Goal: Information Seeking & Learning: Learn about a topic

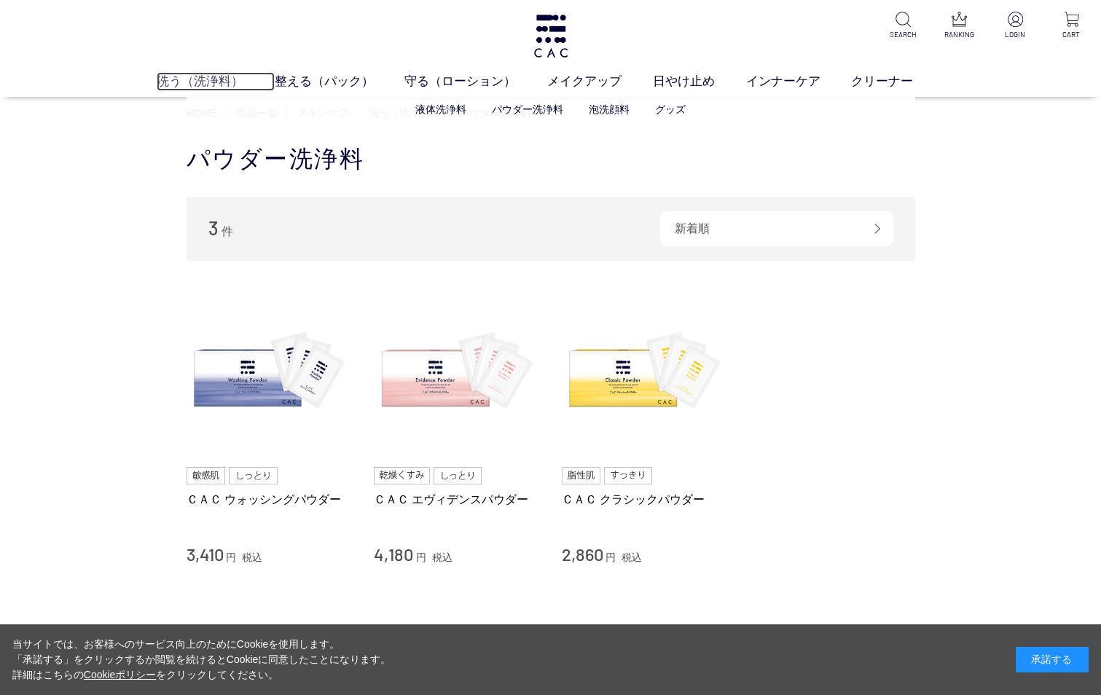
click at [215, 74] on link "洗う（洗浄料）" at bounding box center [216, 81] width 118 height 19
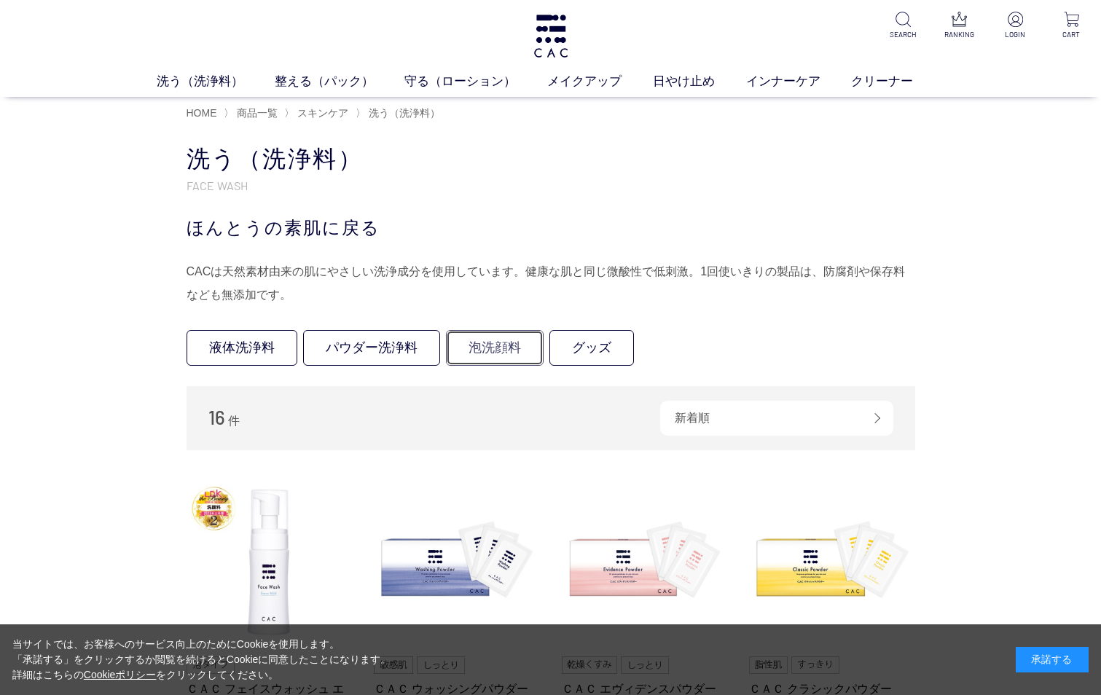
click at [479, 345] on link "泡洗顔料" at bounding box center [495, 348] width 98 height 36
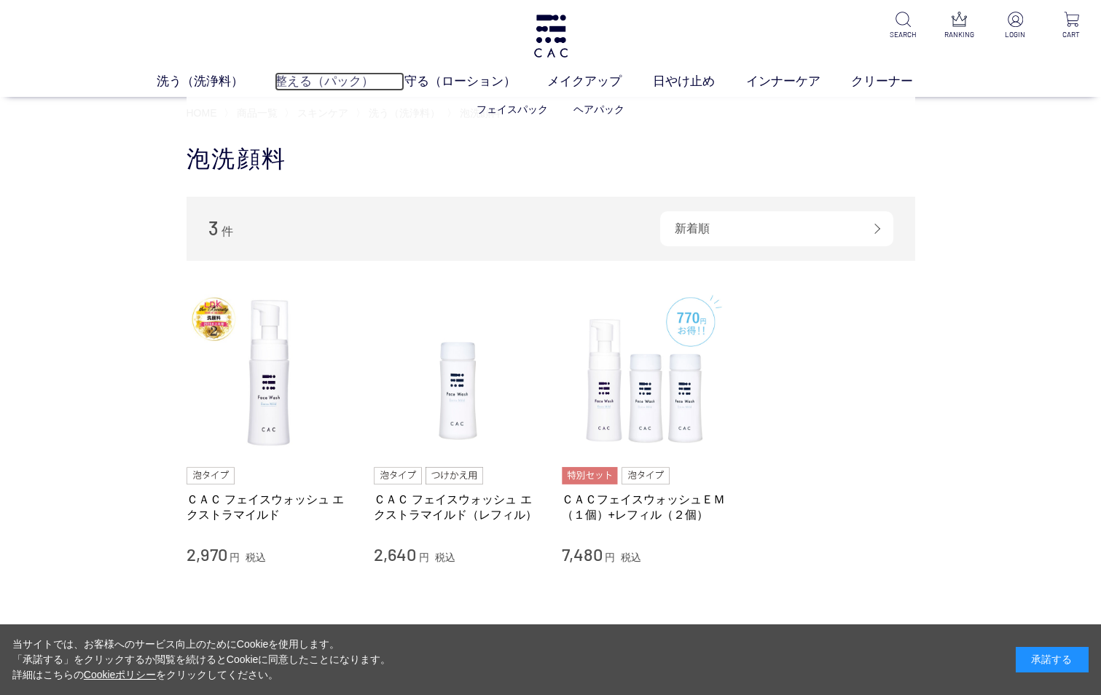
click at [309, 75] on link "整える（パック）" at bounding box center [340, 81] width 130 height 19
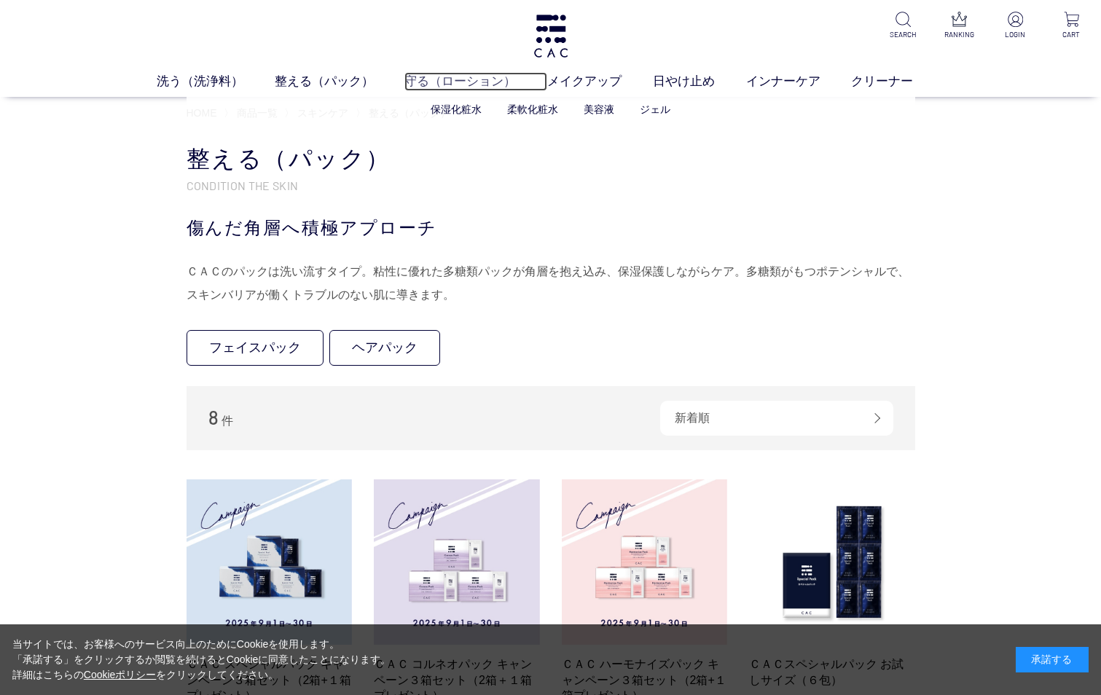
click at [433, 76] on link "守る（ローション）" at bounding box center [475, 81] width 143 height 19
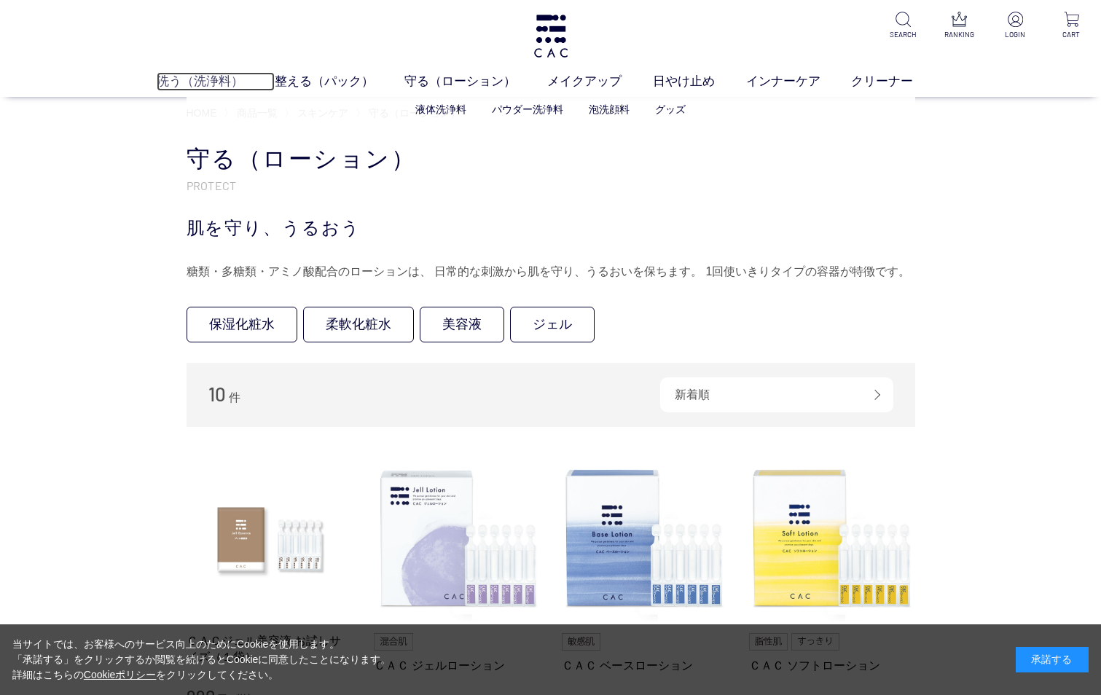
click at [219, 81] on link "洗う（洗浄料）" at bounding box center [216, 81] width 118 height 19
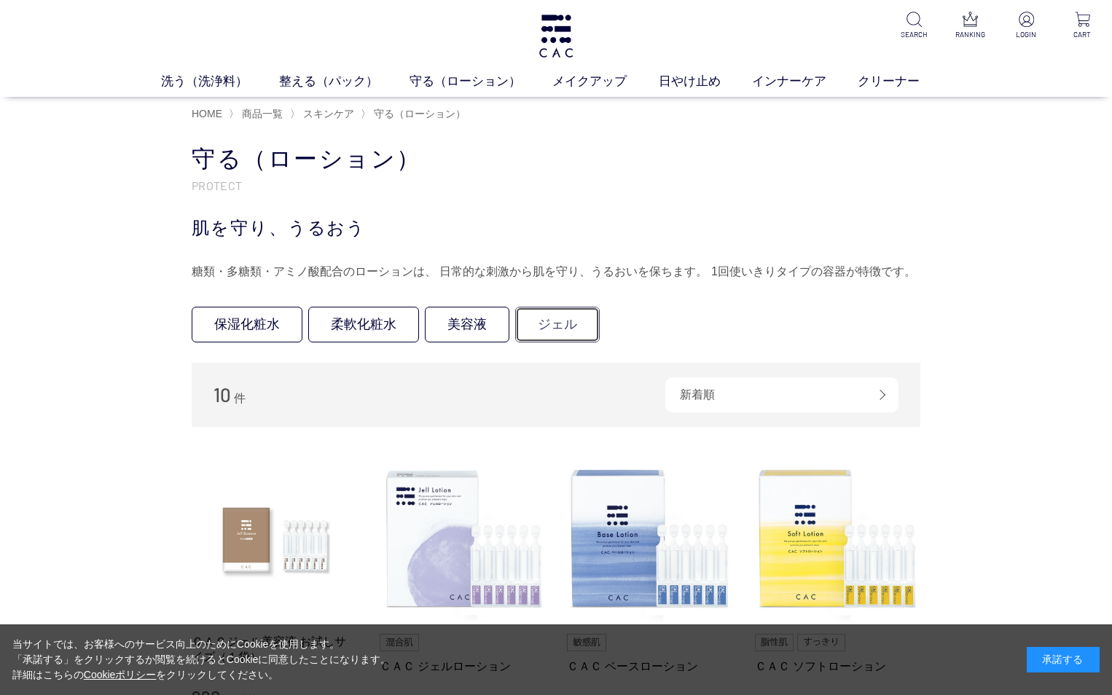
click at [568, 323] on link "ジェル" at bounding box center [557, 325] width 85 height 36
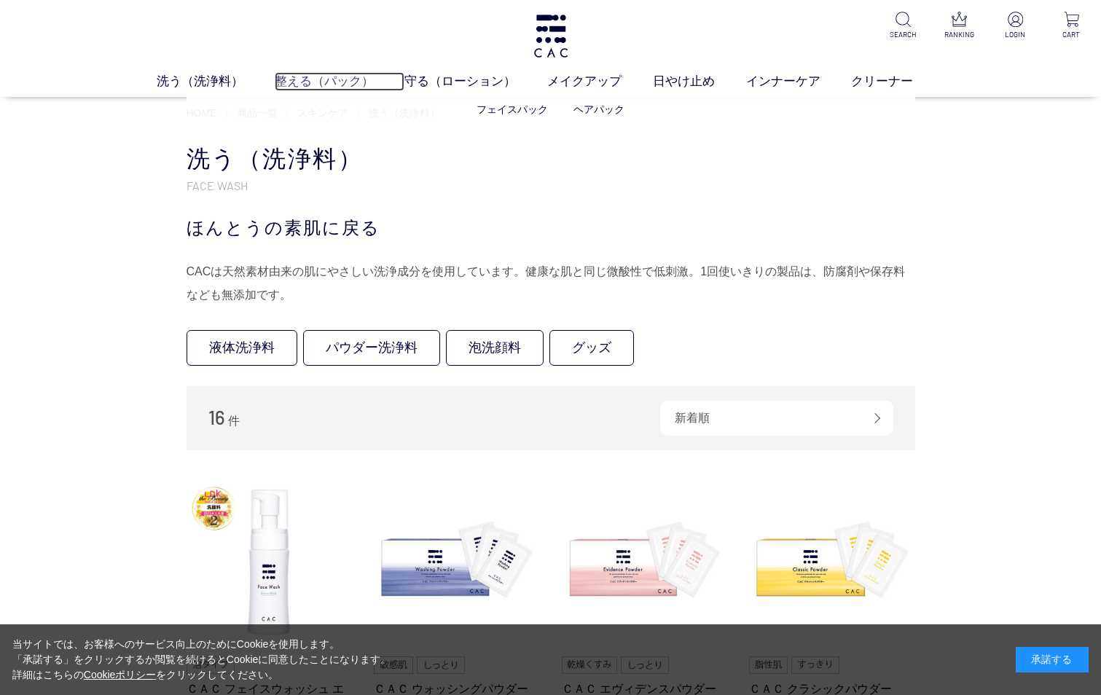
click at [315, 74] on link "整える（パック）" at bounding box center [340, 81] width 130 height 19
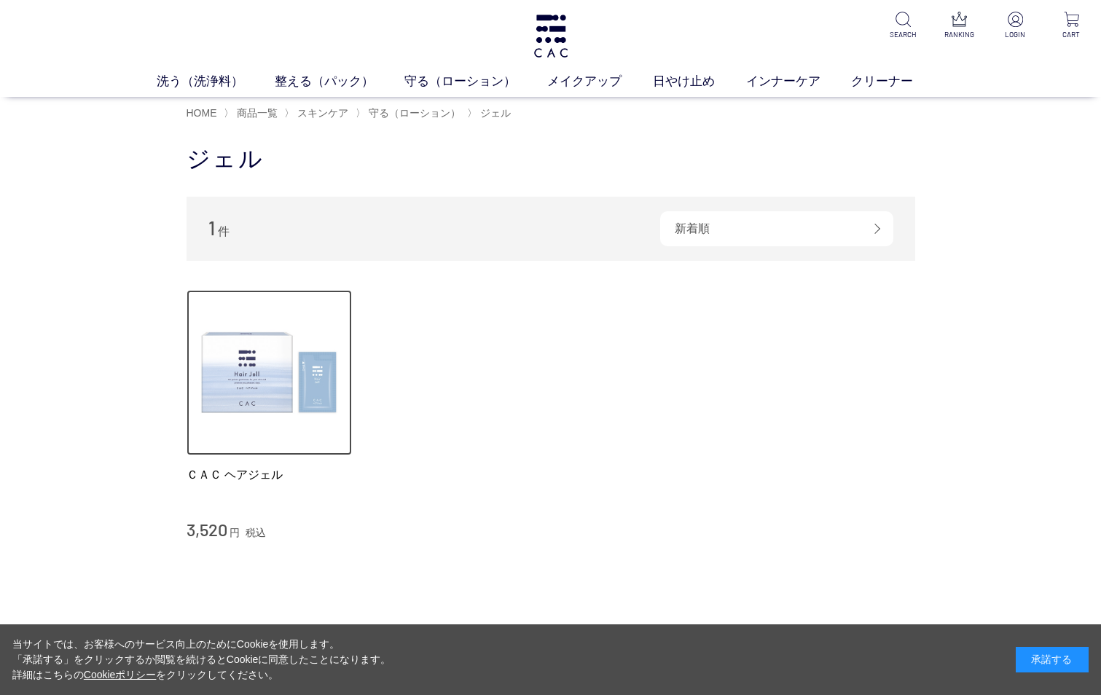
click at [242, 378] on img at bounding box center [269, 373] width 166 height 166
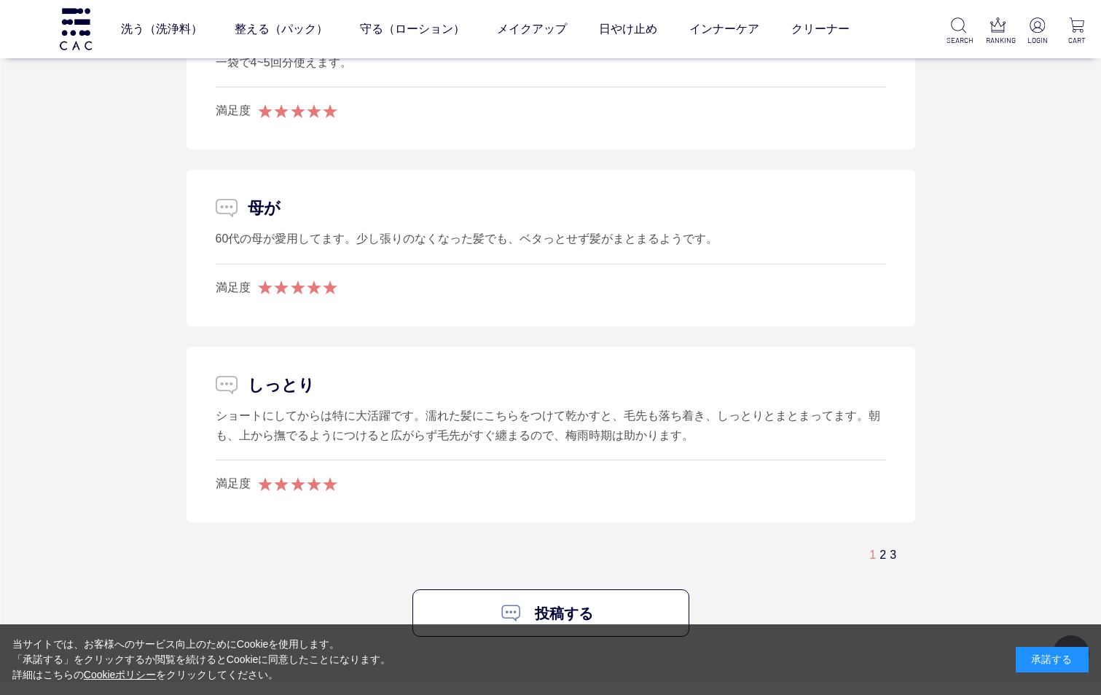
scroll to position [3299, 0]
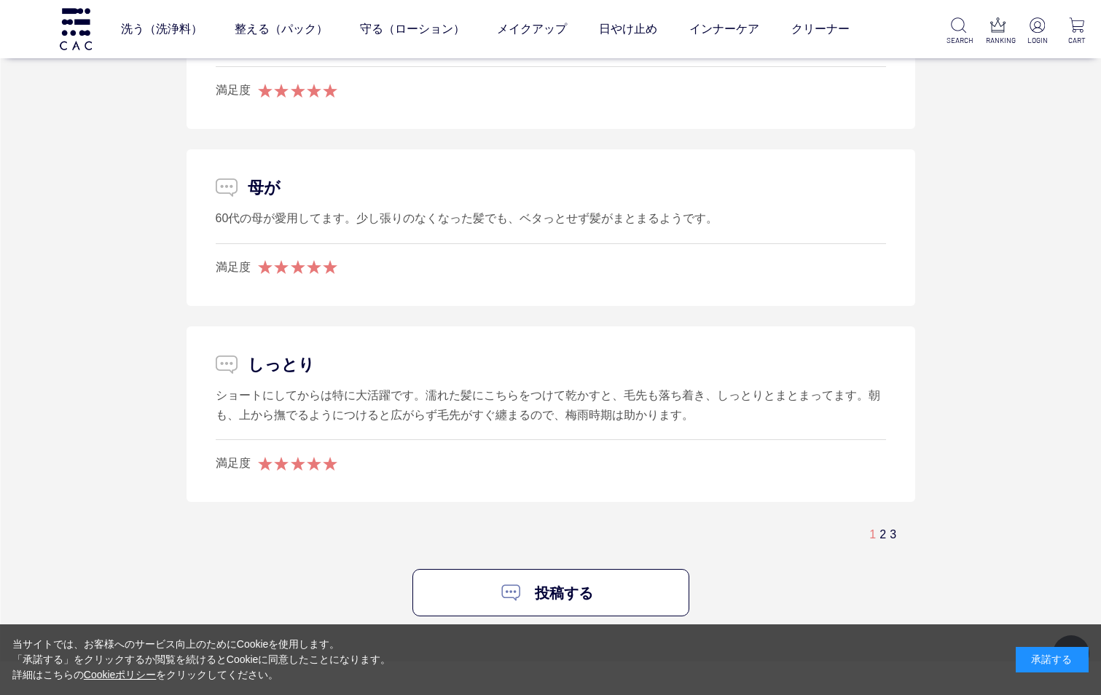
click at [855, 396] on div "ショートにしてからは特に大活躍です。濡れた髪にこちらをつけて乾かすと、毛先も落ち着き、しっとりとまとまってます。朝も、上から撫でるようにつけると広がらず毛先が…" at bounding box center [551, 405] width 670 height 40
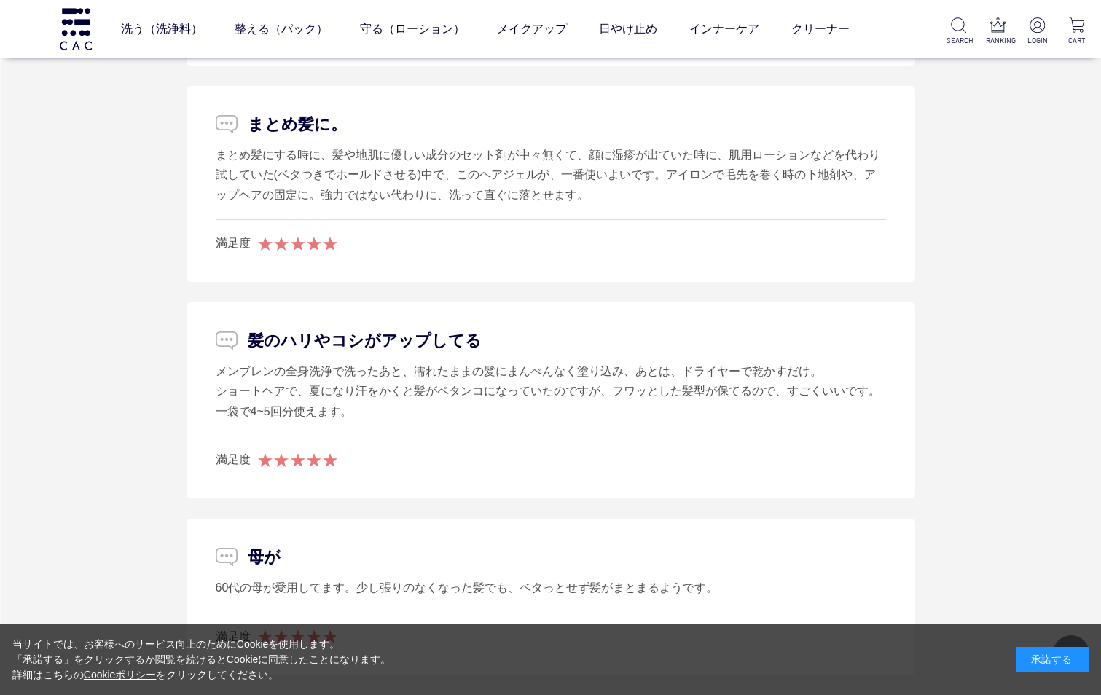
scroll to position [2919, 0]
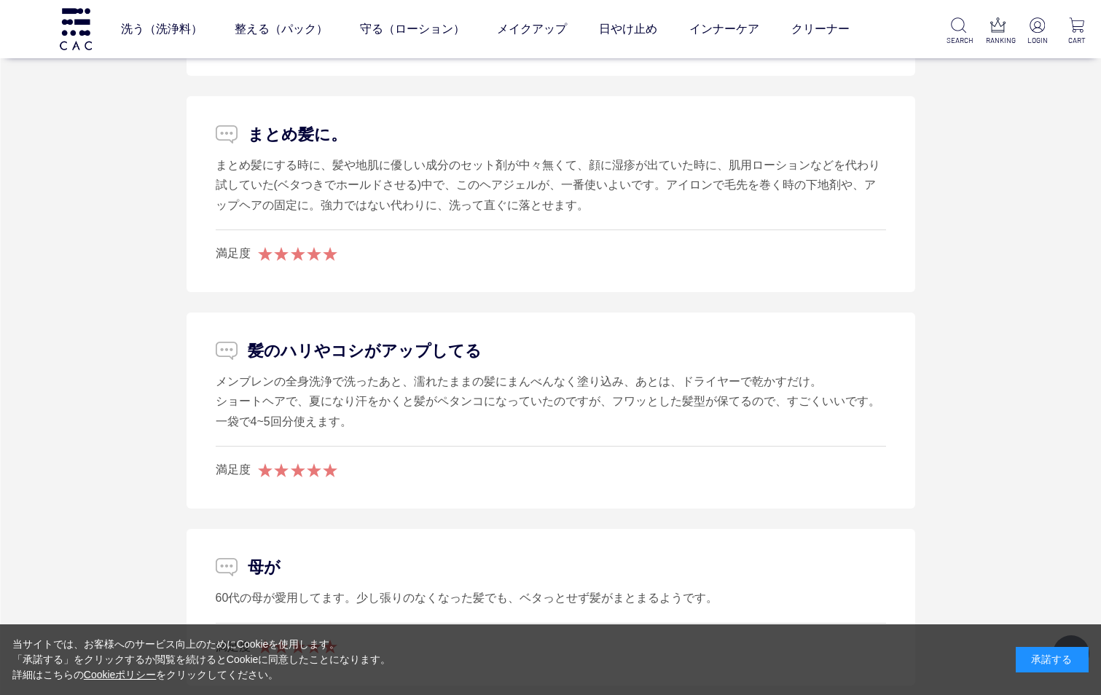
click at [889, 327] on li "髪のハリやコシがアップしてる メンブレンの全身洗浄で洗ったあと、濡れたままの髪にまんべんなく塗り込み、あとは、ドライヤーで乾かすだけ。 ショートヘアで、夏にな…" at bounding box center [550, 411] width 728 height 196
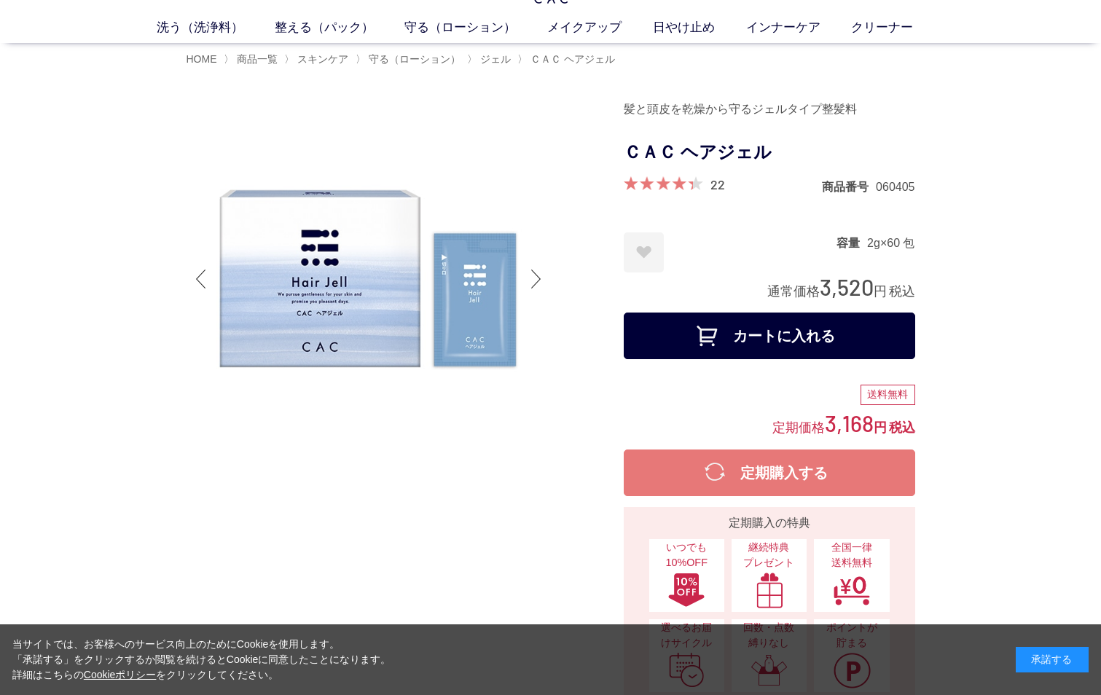
scroll to position [0, 0]
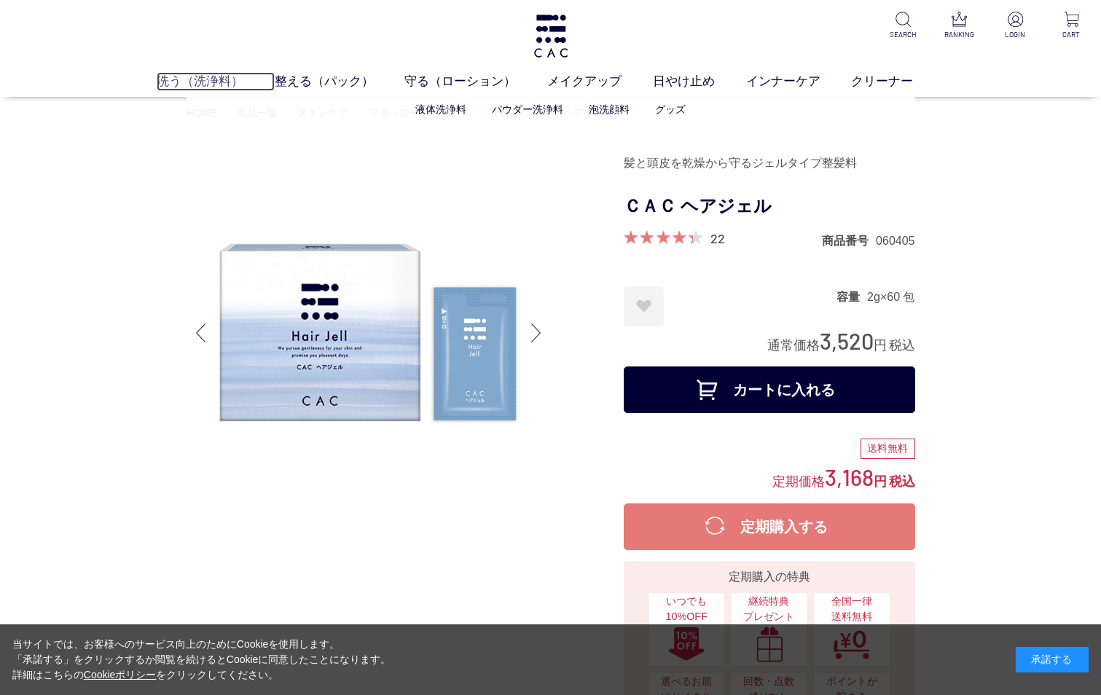
click at [192, 81] on link "洗う（洗浄料）" at bounding box center [216, 81] width 118 height 19
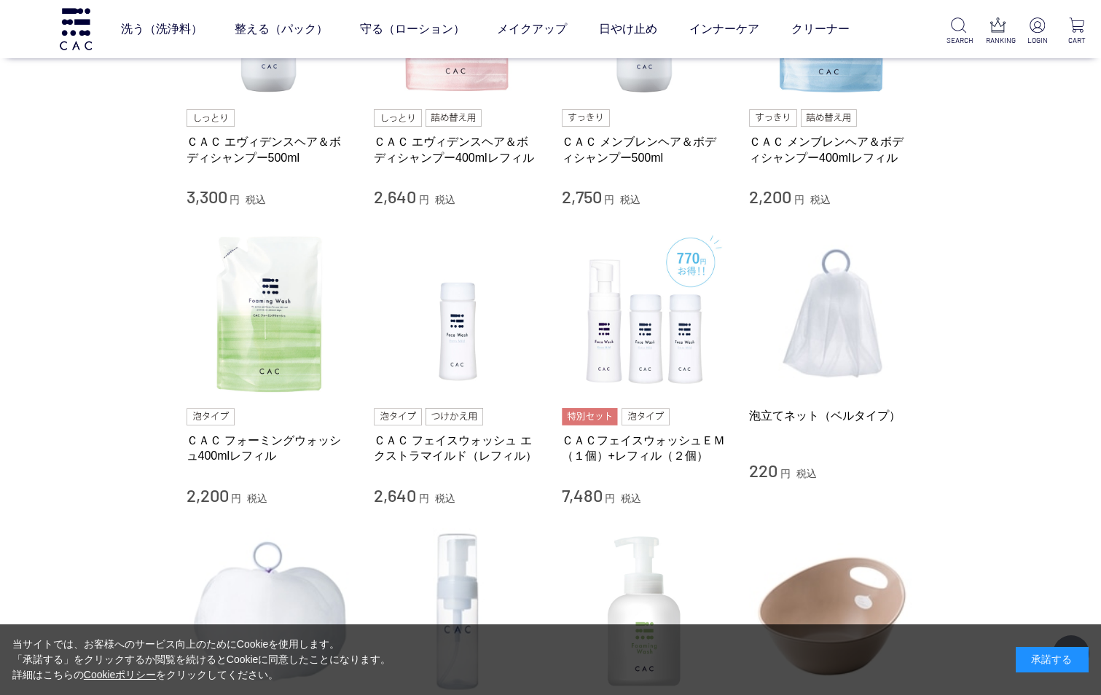
scroll to position [686, 0]
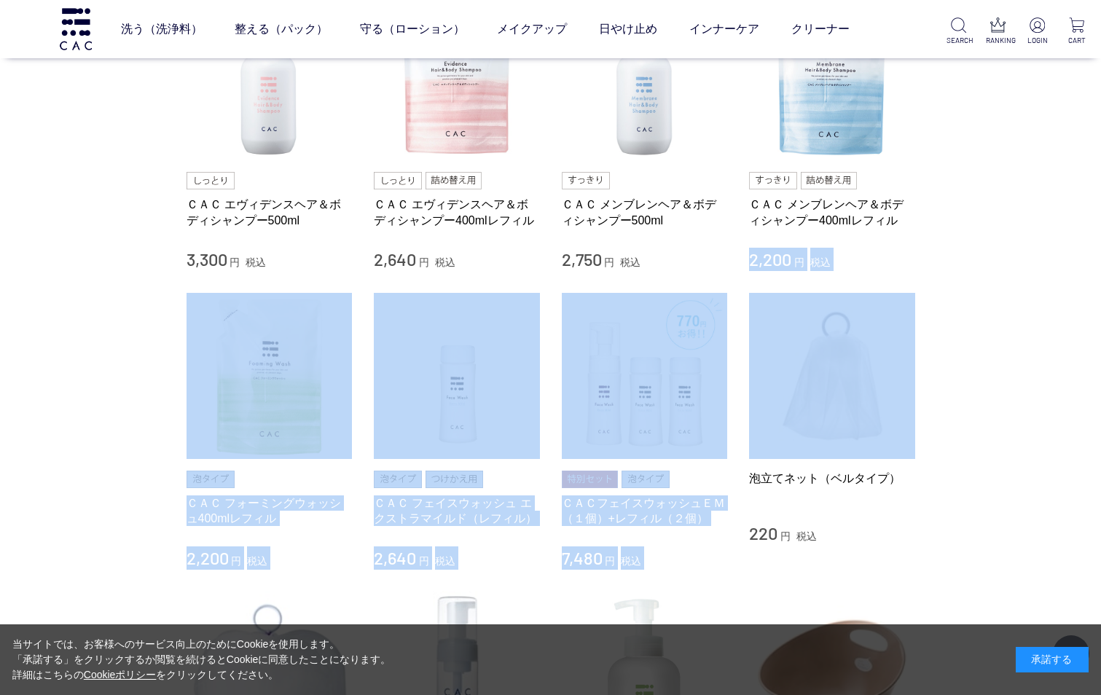
drag, startPoint x: 1048, startPoint y: 286, endPoint x: 1100, endPoint y: 211, distance: 91.7
click at [1099, 211] on div "買い物かご 買い物かご内の商品 買い物かごは空です... カテゴリから探す 商品一覧 スキンケア 洗う（洗浄料） 液体洗浄料 パウダー洗浄料 泡洗顔料 グッズ…" at bounding box center [550, 160] width 1101 height 1627
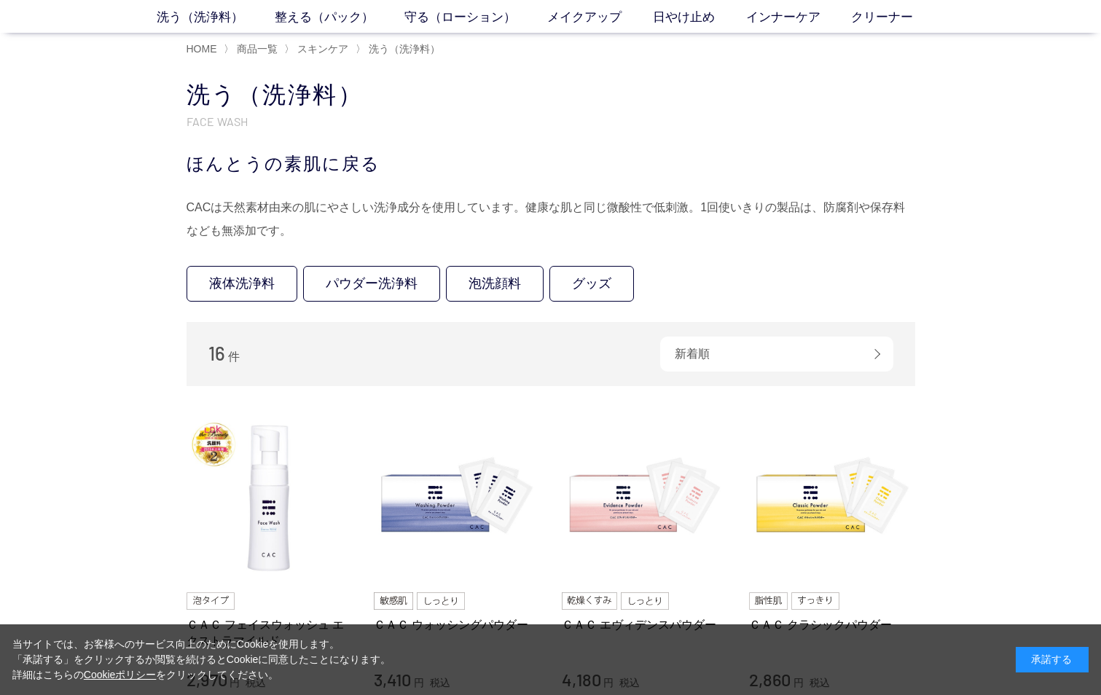
scroll to position [0, 0]
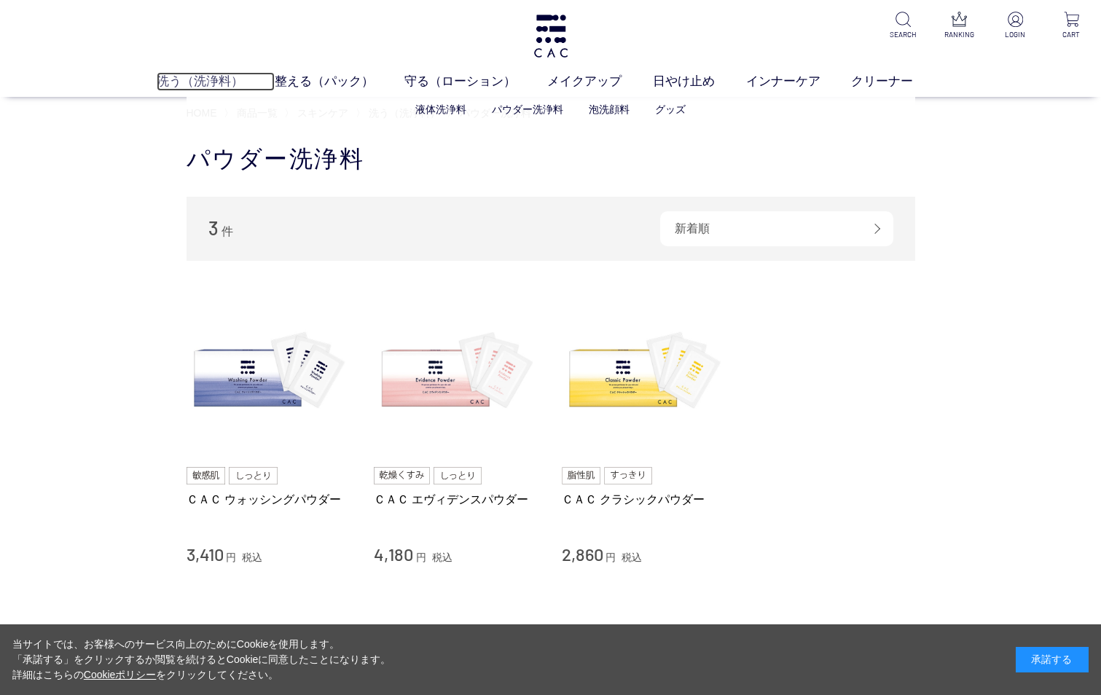
click at [208, 75] on link "洗う（洗浄料）" at bounding box center [216, 81] width 118 height 19
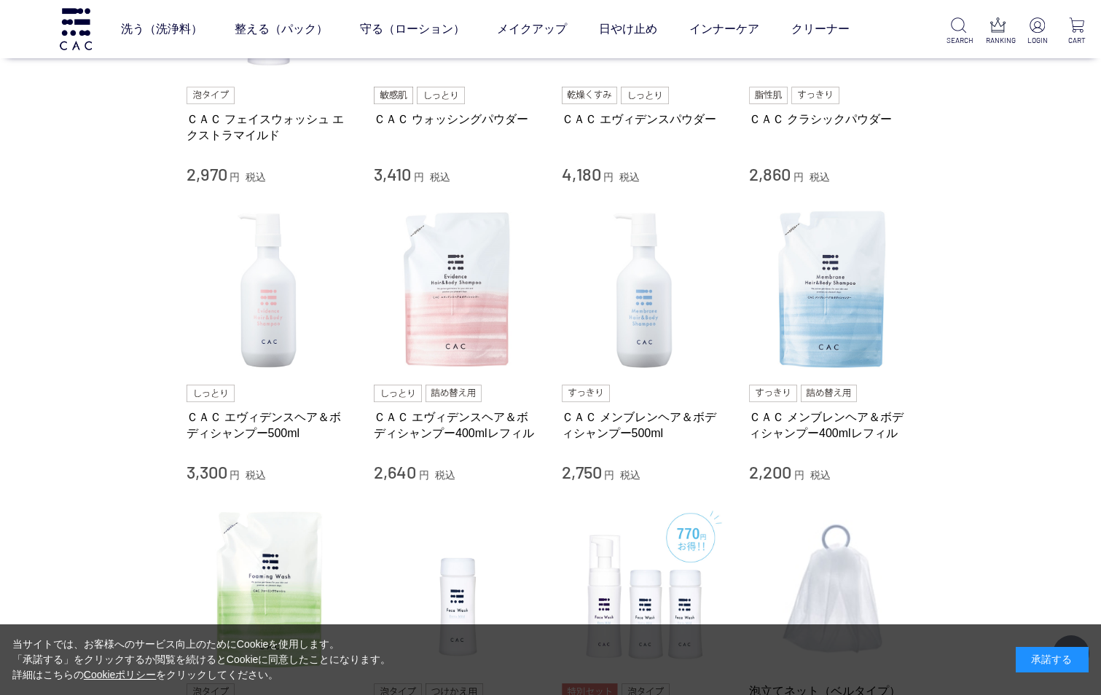
scroll to position [483, 0]
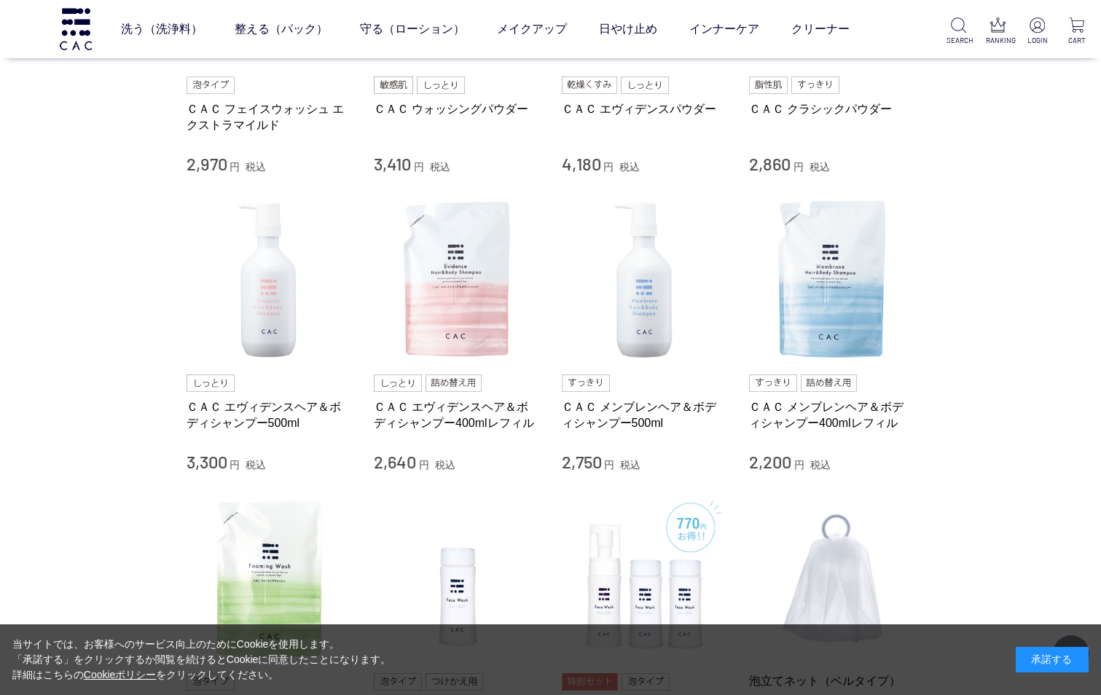
click at [259, 395] on div "ＣＡＣ エヴィデンスヘア＆ボディシャンプー500ml 3,300 円 税込" at bounding box center [269, 423] width 166 height 99
click at [271, 297] on img at bounding box center [269, 280] width 166 height 166
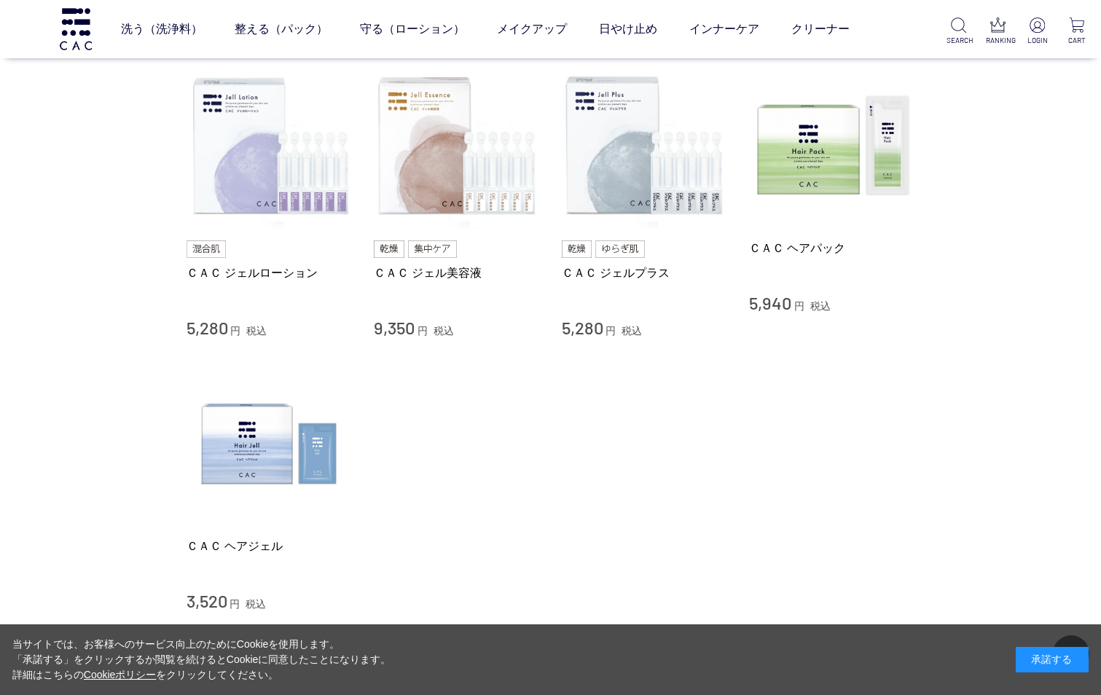
scroll to position [4647, 0]
